Goal: Task Accomplishment & Management: Manage account settings

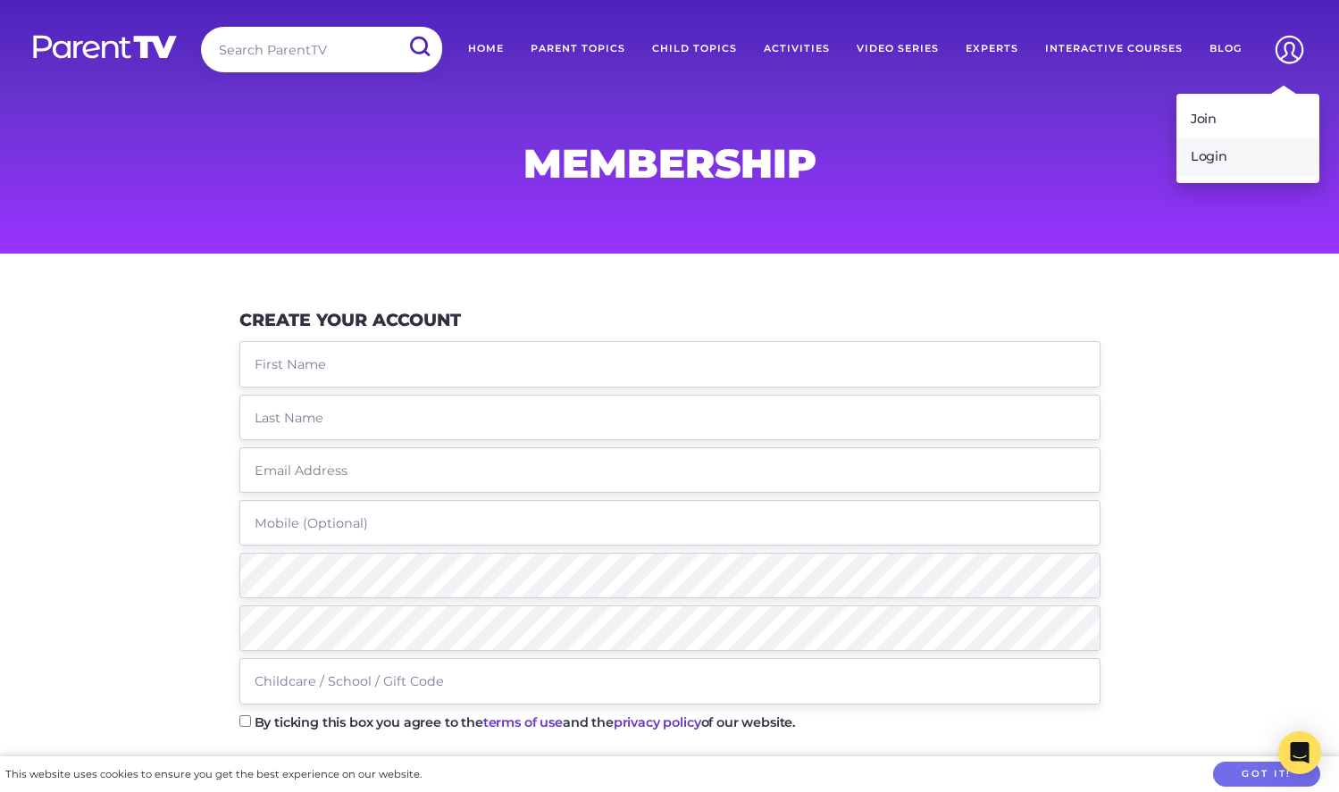
click at [1220, 155] on link "Login" at bounding box center [1248, 157] width 143 height 38
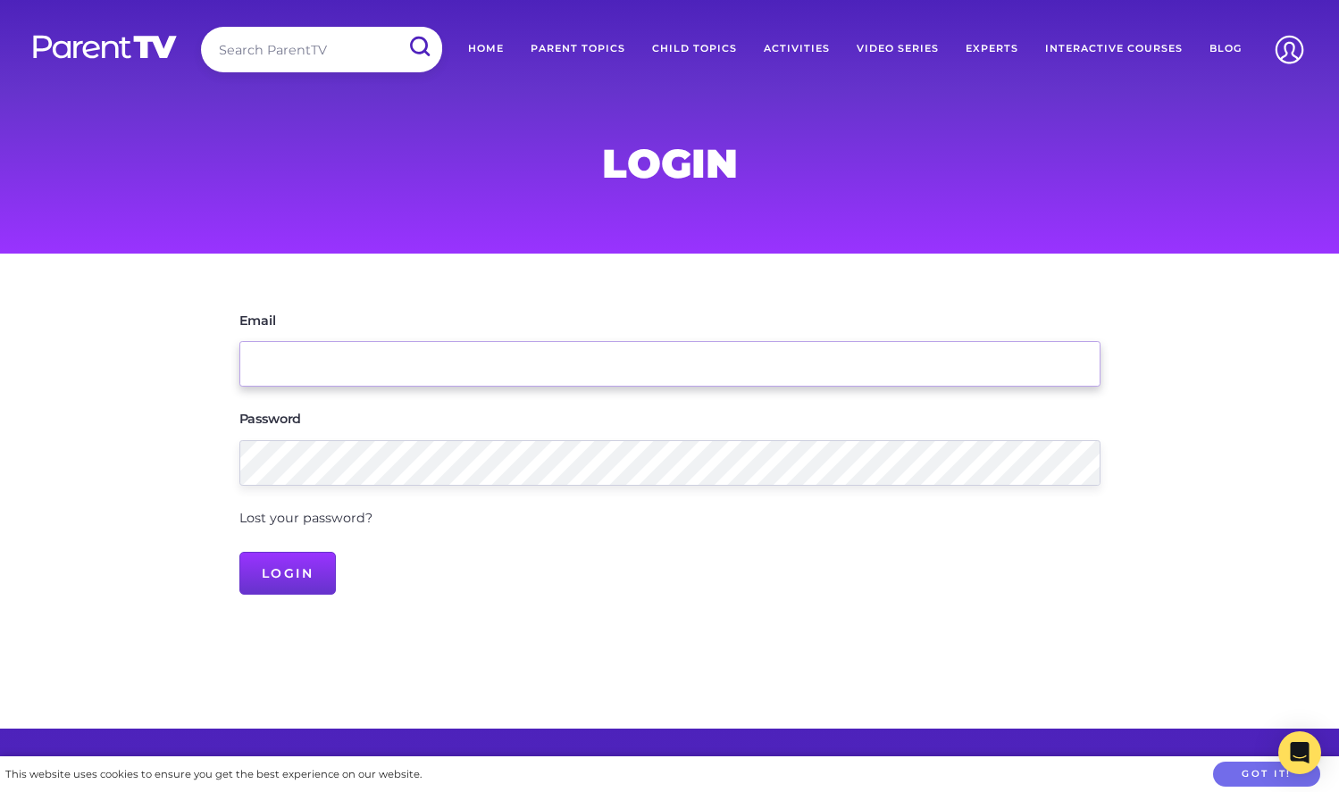
click at [727, 359] on input "Email" at bounding box center [669, 364] width 861 height 46
type input "kfarrugia@stjohns.sa.edu.au"
click at [350, 520] on link "Lost your password?" at bounding box center [305, 518] width 133 height 16
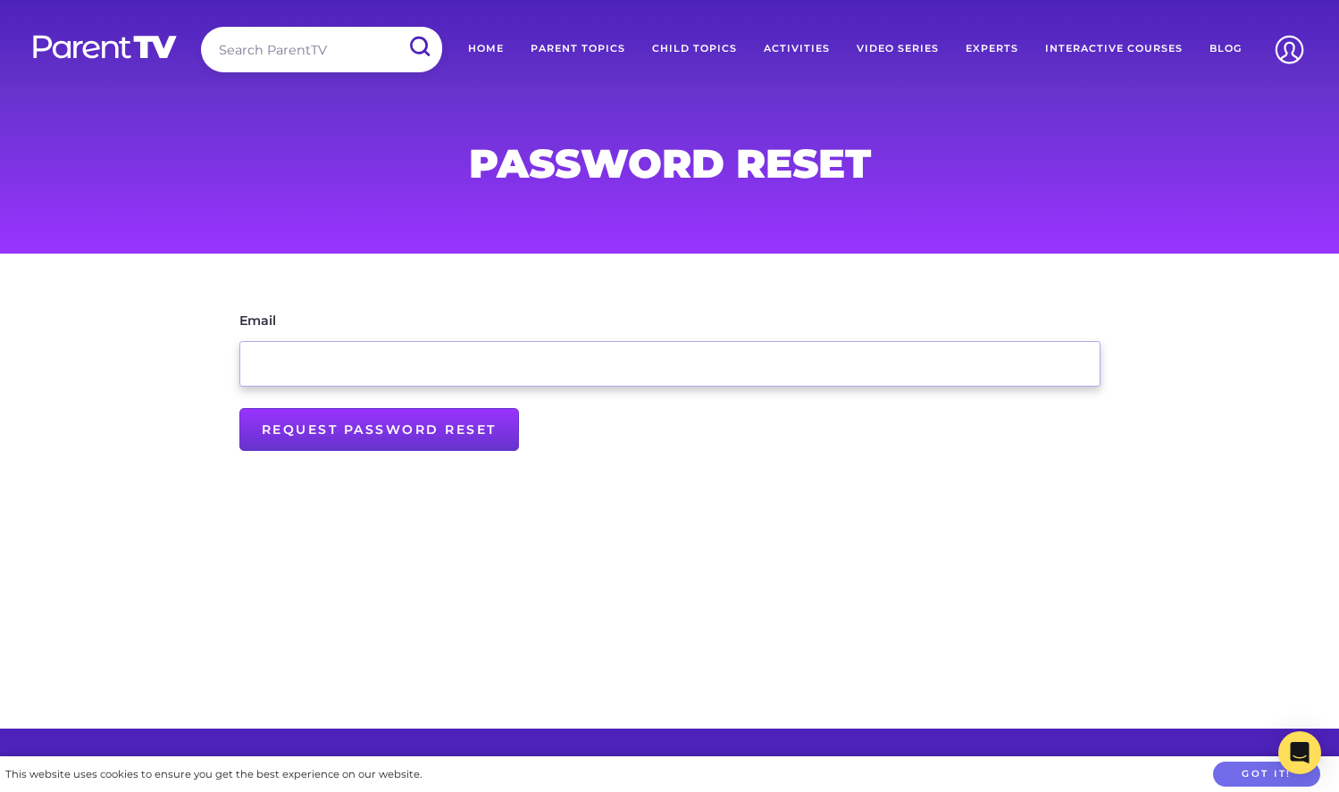
click at [475, 362] on input "Email" at bounding box center [669, 364] width 861 height 46
drag, startPoint x: 475, startPoint y: 362, endPoint x: 439, endPoint y: 364, distance: 36.7
click at [439, 364] on input "k" at bounding box center [669, 364] width 861 height 46
type input "kfarrugia@stjohns.sa.edu.au"
click at [373, 434] on input "Request Password Reset" at bounding box center [379, 429] width 280 height 43
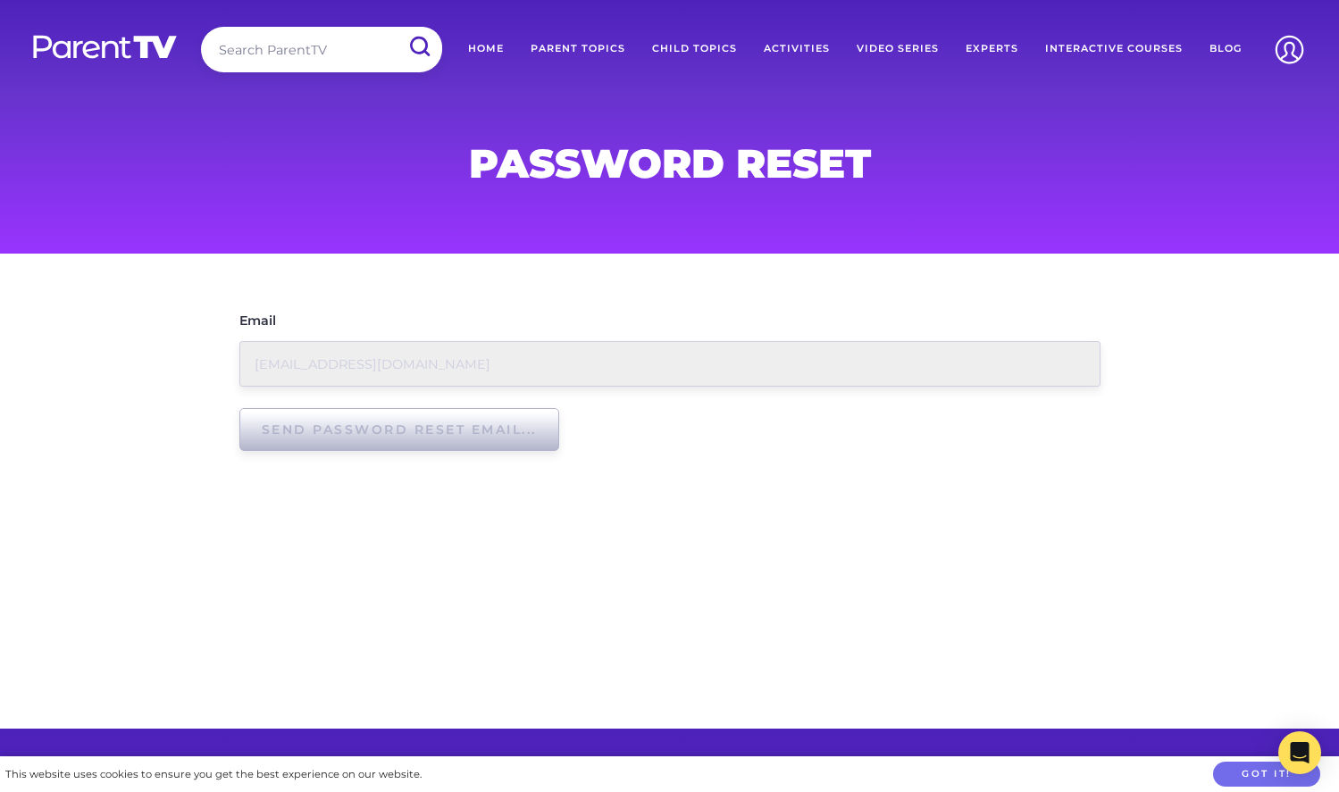
type input "Request Password Reset"
